Goal: Complete application form

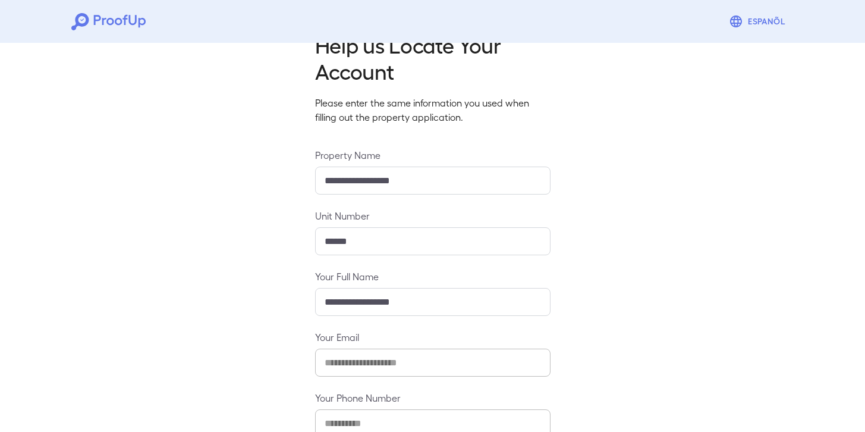
scroll to position [107, 0]
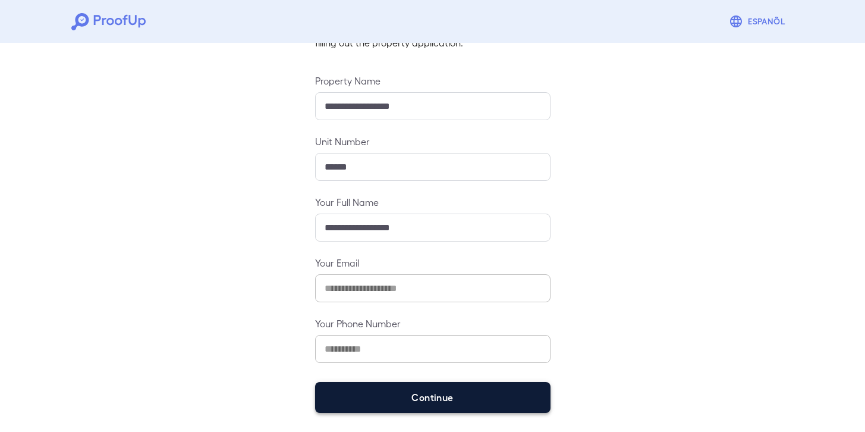
click at [400, 396] on button "Continue" at bounding box center [432, 397] width 235 height 31
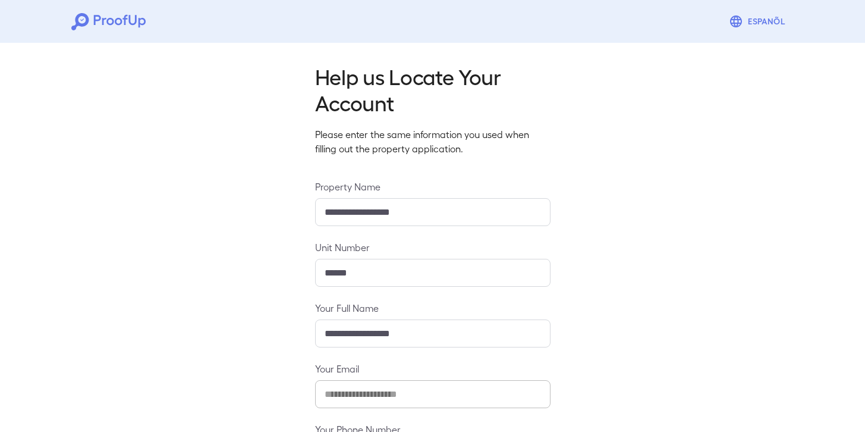
scroll to position [90, 0]
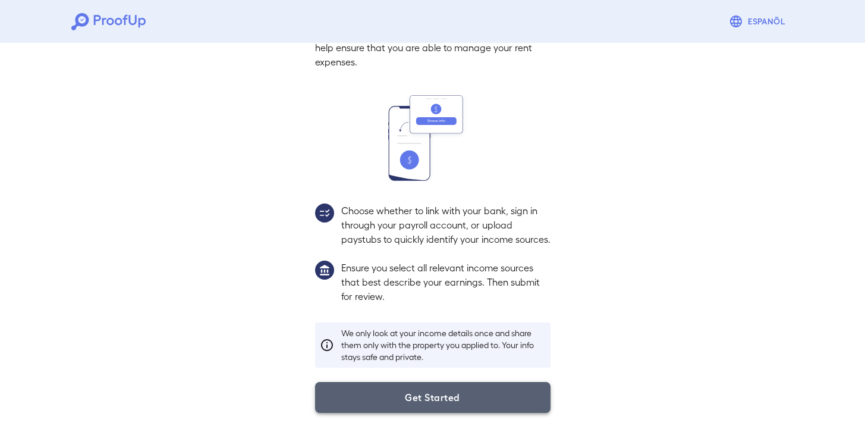
click at [433, 391] on button "Get Started" at bounding box center [432, 397] width 235 height 31
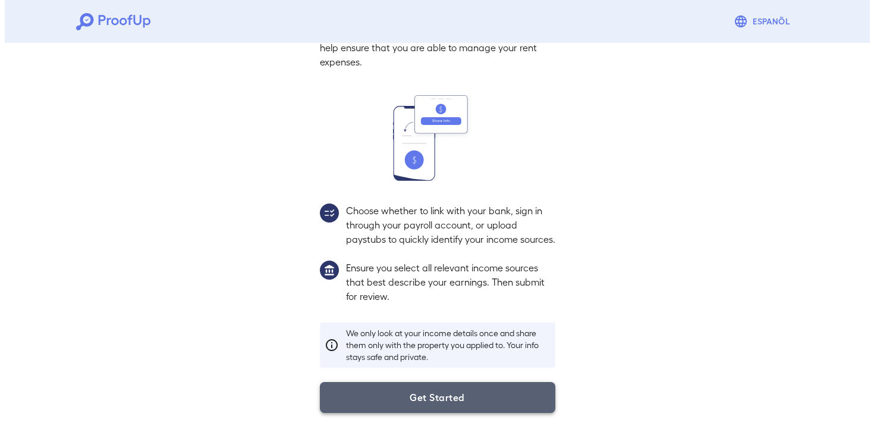
scroll to position [23, 0]
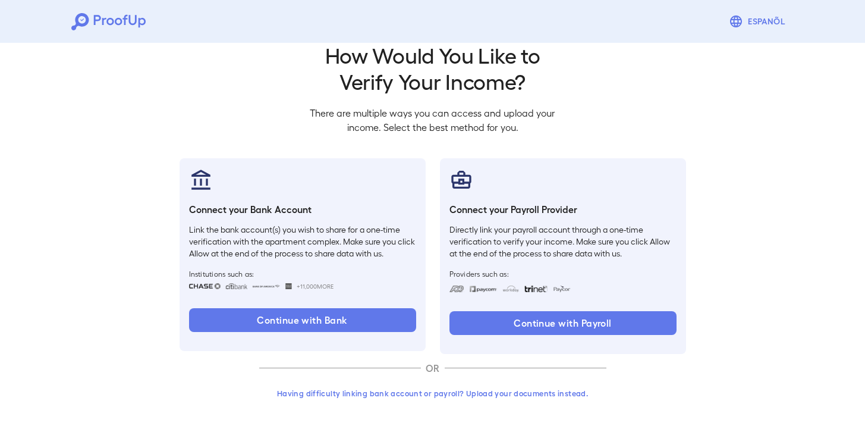
click at [386, 397] on button "Having difficulty linking bank account or payroll? Upload your documents instea…" at bounding box center [432, 392] width 347 height 21
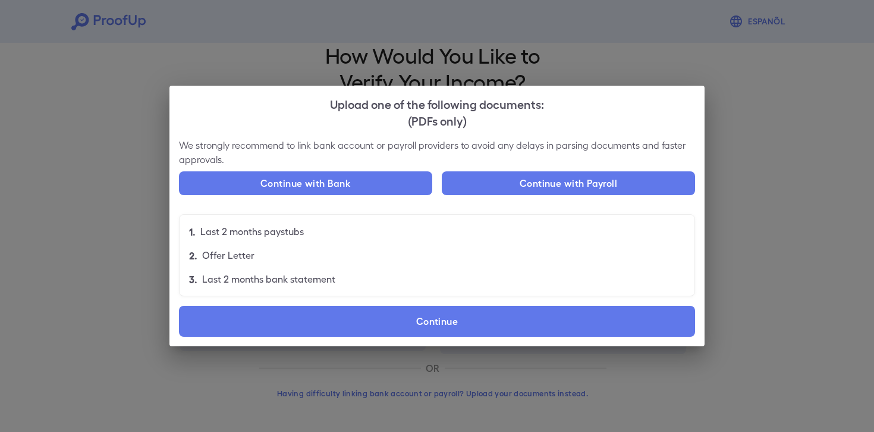
click at [387, 322] on label "Continue" at bounding box center [437, 321] width 516 height 31
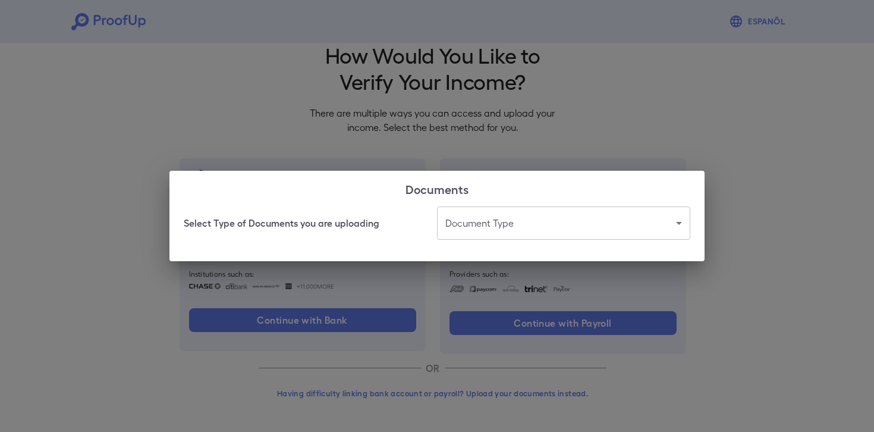
click at [479, 225] on body "Espanõl Go back How Would You Like to Verify Your Income? There are multiple wa…" at bounding box center [437, 204] width 874 height 454
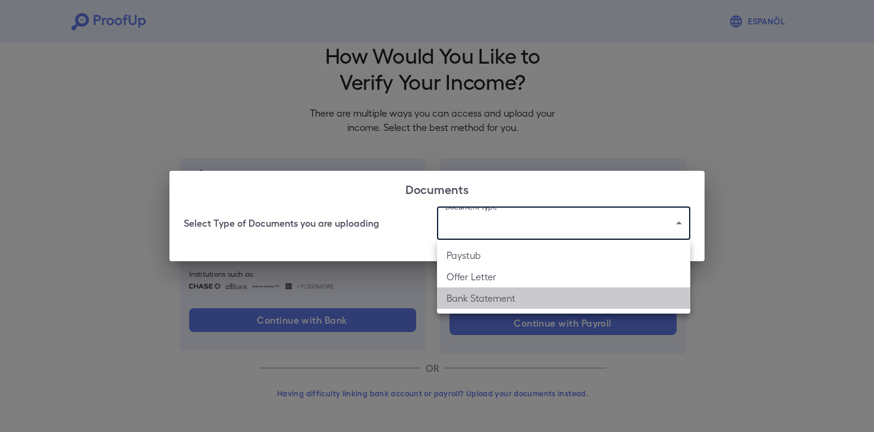
click at [487, 294] on li "Bank Statement" at bounding box center [563, 297] width 253 height 21
type input "**********"
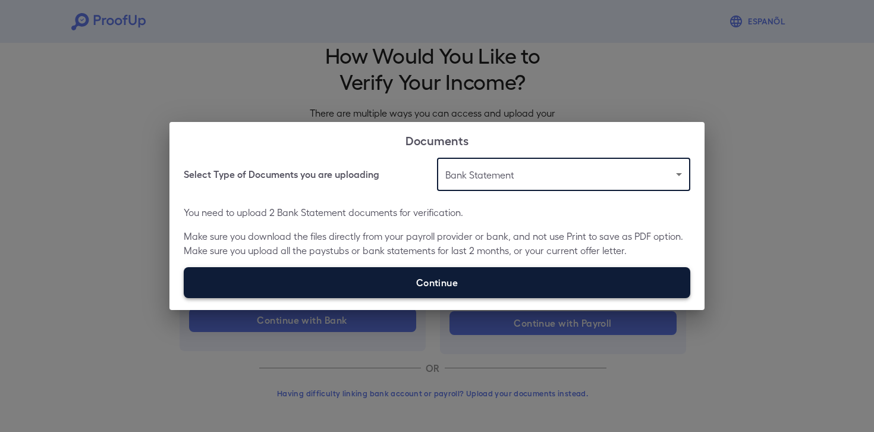
click at [456, 279] on label "Continue" at bounding box center [437, 282] width 507 height 31
click at [184, 297] on input "Continue" at bounding box center [184, 297] width 1 height 1
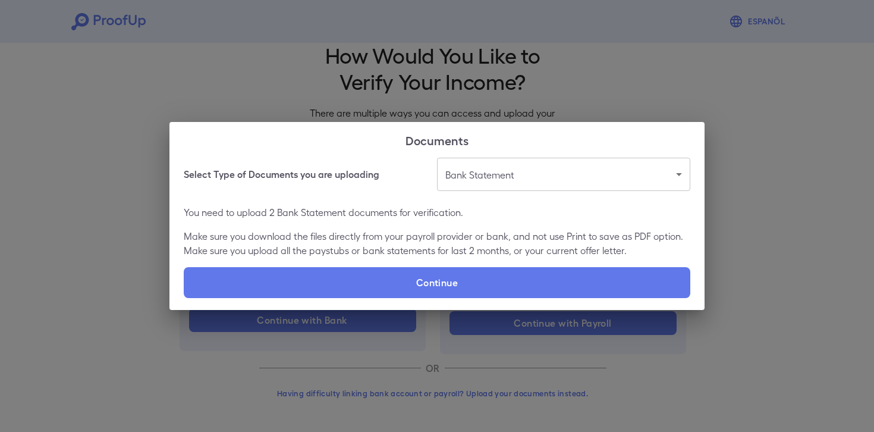
type input "**********"
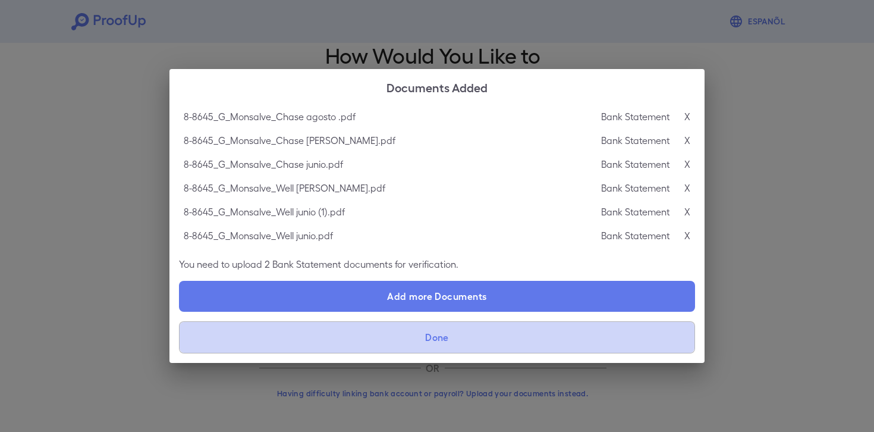
click at [373, 340] on button "Done" at bounding box center [437, 337] width 516 height 32
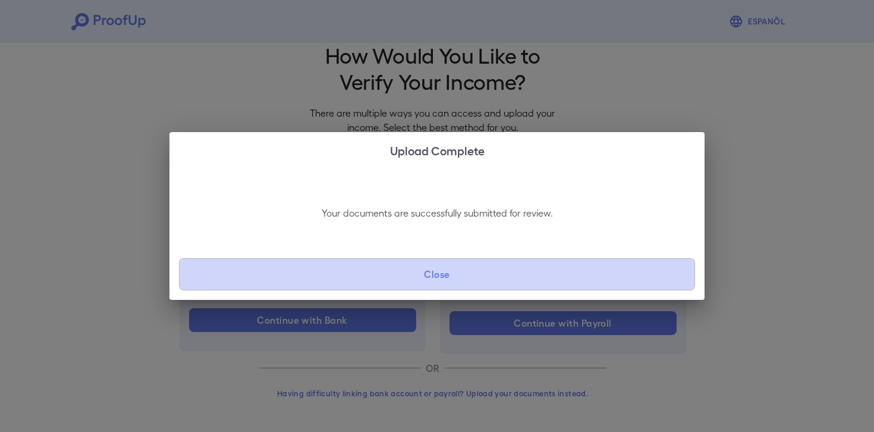
click at [436, 274] on button "Close" at bounding box center [437, 274] width 516 height 32
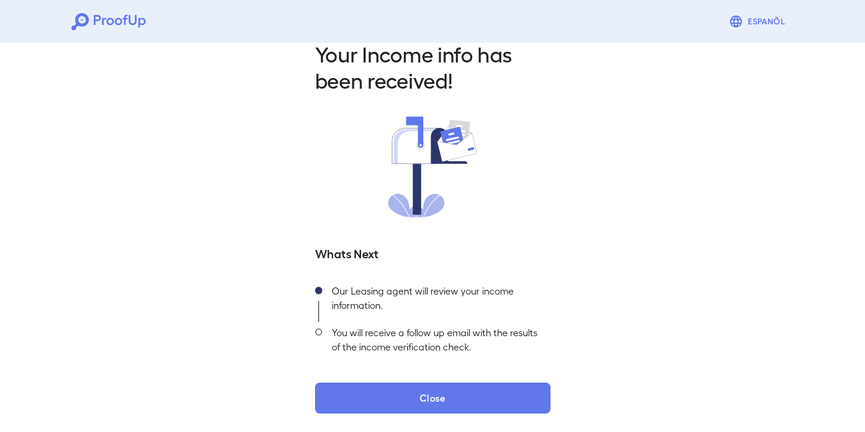
scroll to position [24, 0]
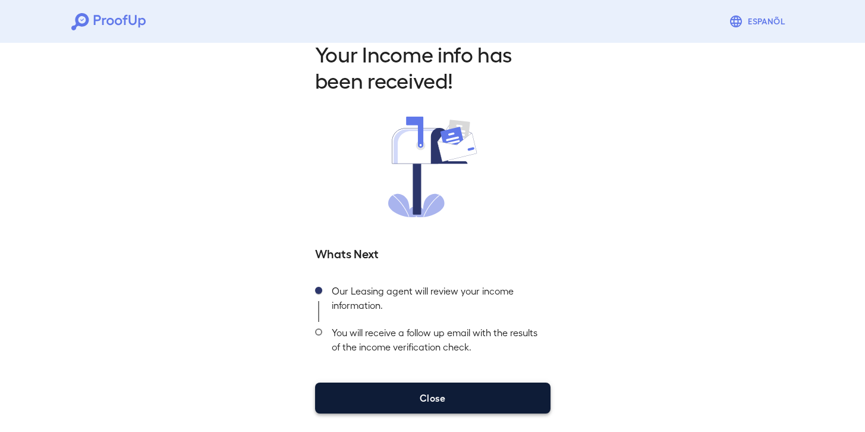
click at [418, 394] on button "Close" at bounding box center [432, 397] width 235 height 31
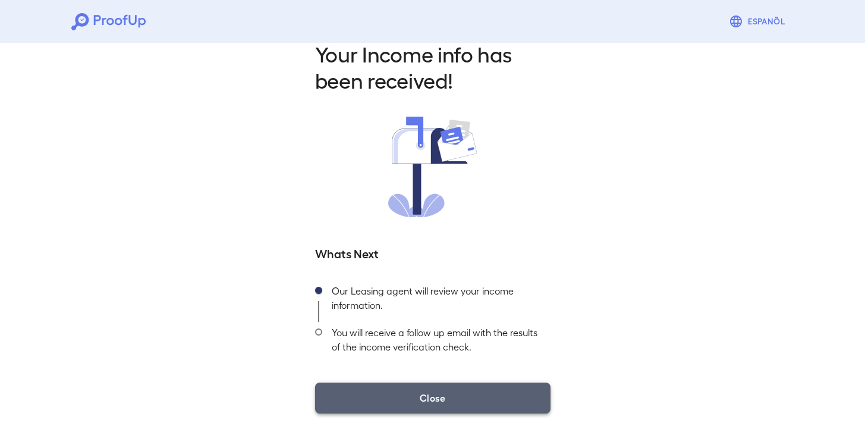
click at [403, 400] on button "Close" at bounding box center [432, 397] width 235 height 31
click at [435, 389] on button "Close" at bounding box center [432, 397] width 235 height 31
